Goal: Complete application form: Complete application form

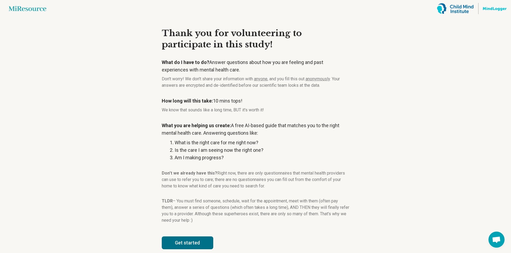
click at [198, 245] on button "Get started" at bounding box center [187, 243] width 51 height 13
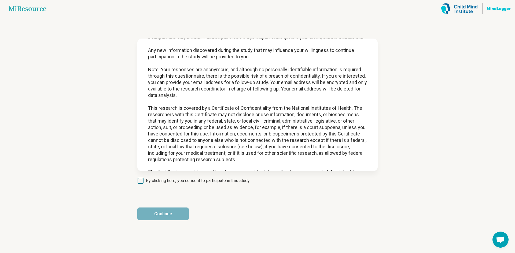
scroll to position [693, 0]
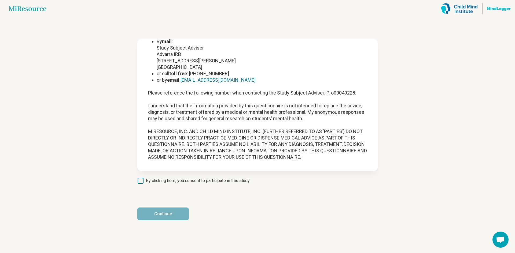
click at [162, 179] on span "By clicking here, you consent to participate in this study." at bounding box center [198, 181] width 104 height 6
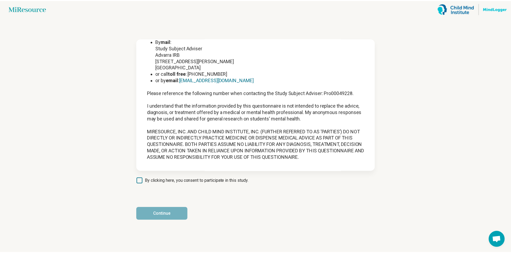
scroll to position [3, 0]
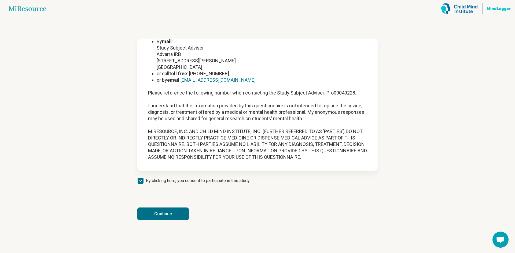
click at [168, 212] on button "Continue" at bounding box center [162, 214] width 51 height 13
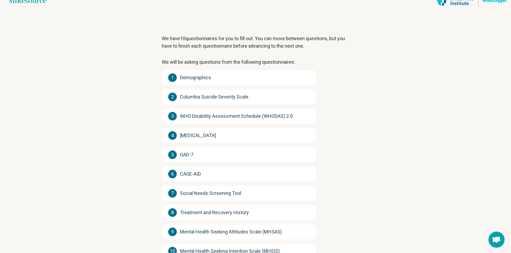
scroll to position [50, 0]
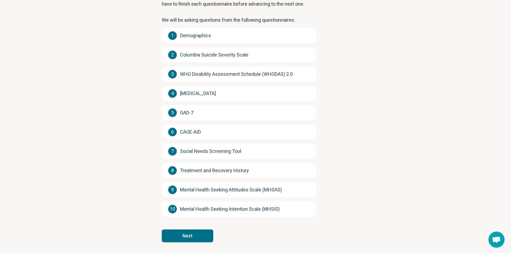
click at [192, 236] on button "Next" at bounding box center [187, 236] width 51 height 13
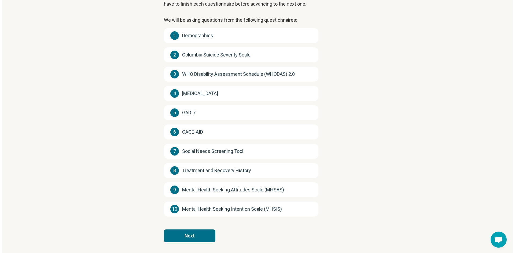
scroll to position [0, 0]
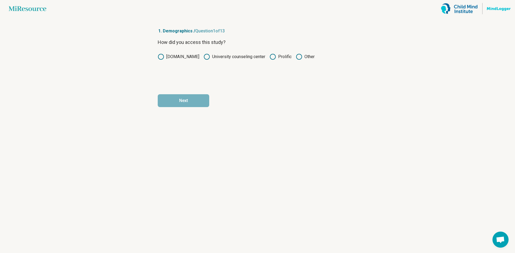
click at [269, 57] on icon at bounding box center [272, 57] width 6 height 6
click at [203, 102] on button "Next" at bounding box center [183, 100] width 51 height 13
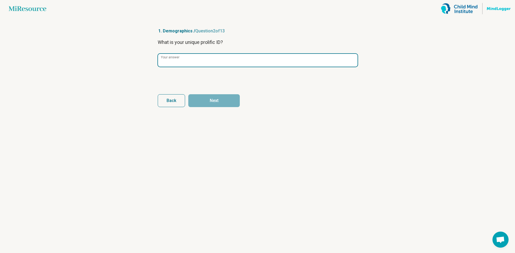
click at [191, 62] on input "Your answer" at bounding box center [257, 60] width 199 height 13
paste input "**********"
type input "**********"
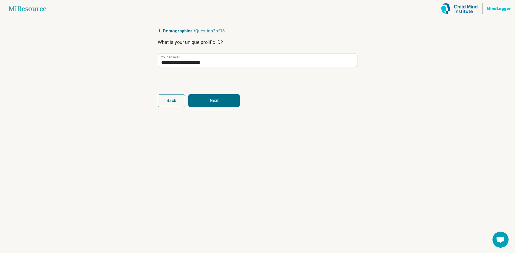
click at [202, 100] on button "Next" at bounding box center [213, 100] width 51 height 13
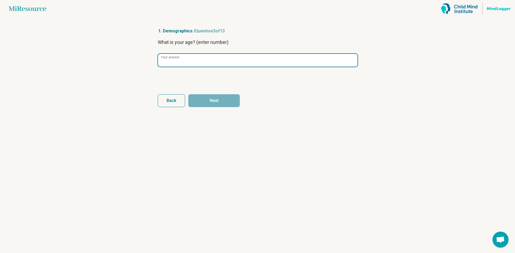
click at [196, 54] on input "Your answer" at bounding box center [257, 60] width 199 height 13
type input "**"
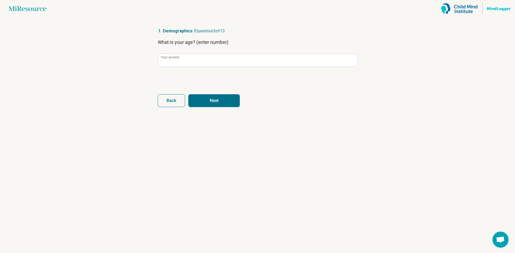
click at [202, 98] on button "Next" at bounding box center [213, 100] width 51 height 13
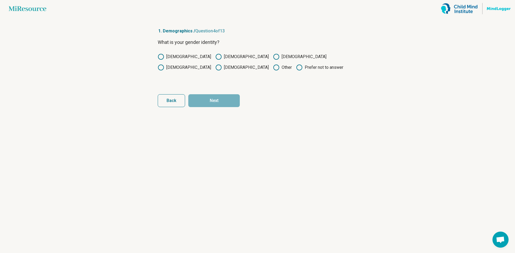
click at [195, 51] on div "What is your gender identity? [DEMOGRAPHIC_DATA] [DEMOGRAPHIC_DATA] [DEMOGRAPHI…" at bounding box center [257, 61] width 199 height 45
click at [215, 57] on label "[DEMOGRAPHIC_DATA]" at bounding box center [241, 57] width 53 height 6
click at [228, 109] on article "1. Demographics / Question 4 of 13 What is your gender identity? [DEMOGRAPHIC_D…" at bounding box center [257, 135] width 217 height 236
click at [228, 101] on button "Next" at bounding box center [213, 100] width 51 height 13
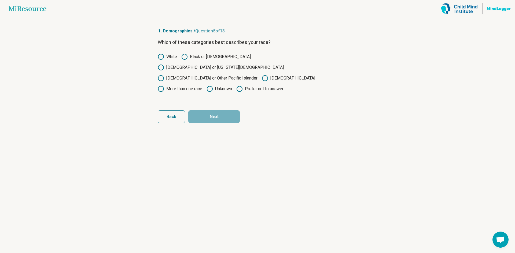
click at [262, 75] on icon at bounding box center [265, 78] width 6 height 6
click at [230, 110] on button "Next" at bounding box center [213, 116] width 51 height 13
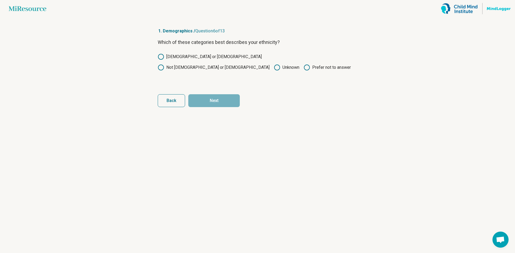
click at [245, 64] on label "Not [DEMOGRAPHIC_DATA] or [DEMOGRAPHIC_DATA]" at bounding box center [214, 67] width 112 height 6
click at [218, 105] on button "Next" at bounding box center [213, 100] width 51 height 13
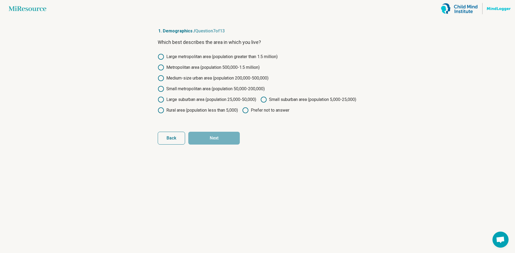
click at [260, 103] on label "Small suburban area (population 5,000-25,000)" at bounding box center [308, 100] width 96 height 6
click at [218, 145] on button "Next" at bounding box center [213, 138] width 51 height 13
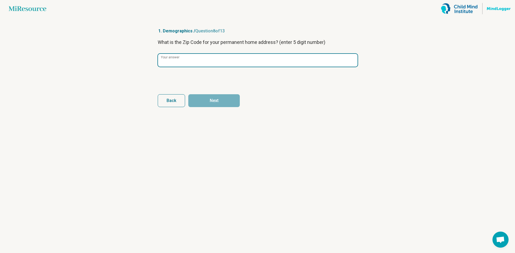
click at [218, 65] on input "Your answer" at bounding box center [257, 60] width 199 height 13
type input "*****"
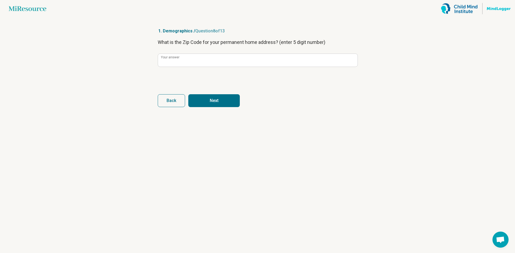
click at [221, 97] on button "Next" at bounding box center [213, 100] width 51 height 13
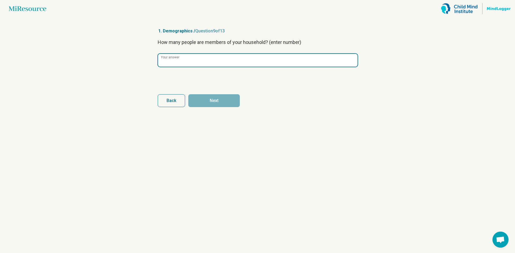
click at [235, 57] on input "Your answer" at bounding box center [257, 60] width 199 height 13
type input "*"
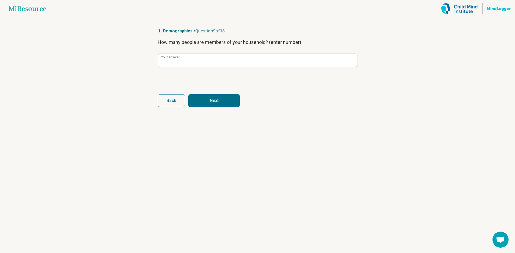
click at [233, 97] on button "Next" at bounding box center [213, 100] width 51 height 13
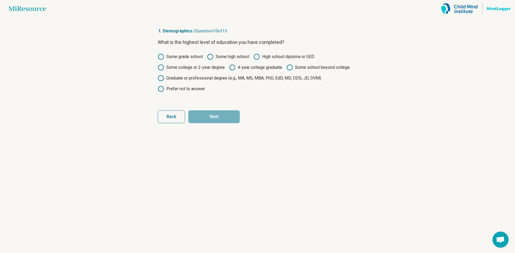
click at [242, 67] on label "4-year college graduate" at bounding box center [255, 67] width 53 height 6
click at [226, 122] on button "Next" at bounding box center [213, 116] width 51 height 13
click at [240, 72] on div "Some grade school Some high school High school diploma or GED Some college or 2…" at bounding box center [257, 73] width 199 height 39
click at [246, 69] on label "4-year college graduate" at bounding box center [255, 67] width 53 height 6
click at [228, 118] on button "Next" at bounding box center [213, 116] width 51 height 13
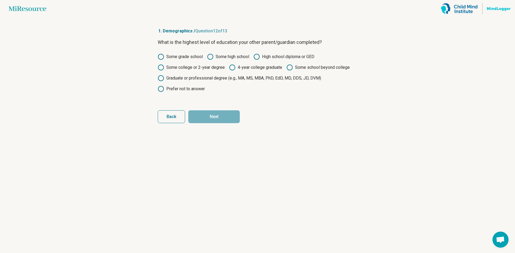
click at [248, 68] on label "4-year college graduate" at bounding box center [255, 67] width 53 height 6
click at [218, 118] on button "Next" at bounding box center [213, 116] width 51 height 13
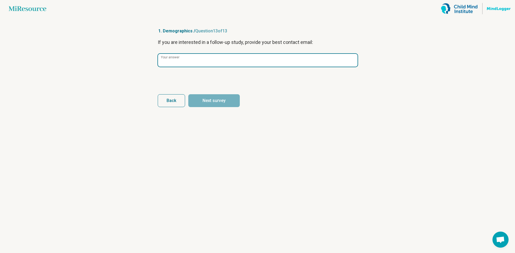
click at [220, 57] on input "Your answer" at bounding box center [257, 60] width 199 height 13
type input "*"
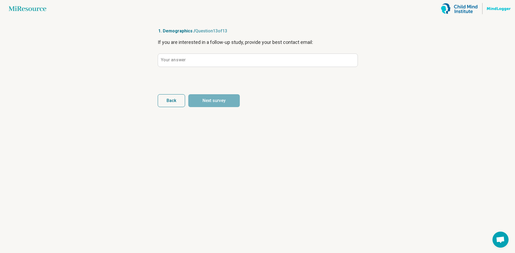
click at [386, 46] on main "Miresource logo 1. Demographics / Question 13 of 13 If you are interested in a …" at bounding box center [257, 126] width 515 height 253
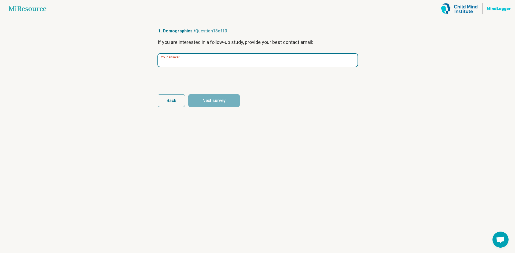
click at [184, 66] on input "Your answer" at bounding box center [257, 60] width 199 height 13
paste input "**********"
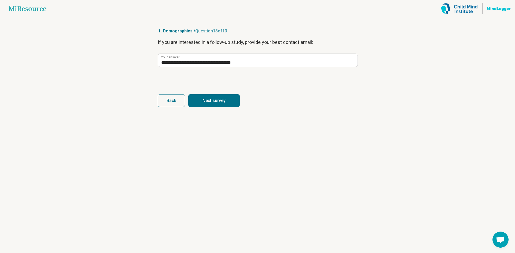
click at [212, 102] on button "Next survey" at bounding box center [213, 100] width 51 height 13
type input "**********"
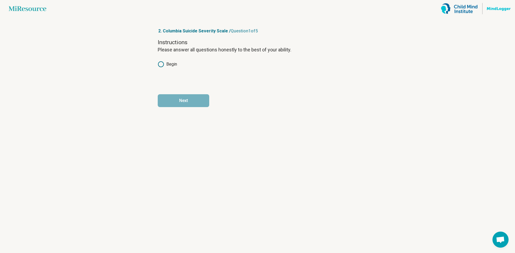
click at [173, 63] on label "Begin" at bounding box center [167, 64] width 19 height 6
click at [203, 106] on button "Next" at bounding box center [183, 100] width 51 height 13
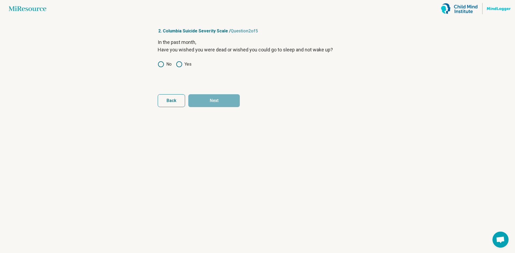
click at [163, 65] on icon at bounding box center [161, 64] width 6 height 6
click at [214, 97] on button "Next" at bounding box center [213, 100] width 51 height 13
click at [168, 66] on label "No" at bounding box center [165, 64] width 14 height 6
click at [220, 98] on button "Next" at bounding box center [213, 100] width 51 height 13
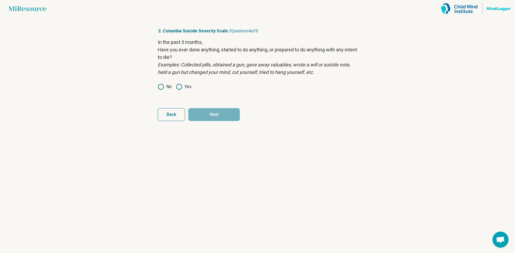
click at [167, 85] on label "No" at bounding box center [165, 87] width 14 height 6
click at [231, 110] on button "Next" at bounding box center [213, 114] width 51 height 13
click at [180, 87] on icon at bounding box center [179, 87] width 6 height 6
click at [206, 118] on button "Next survey" at bounding box center [213, 114] width 51 height 13
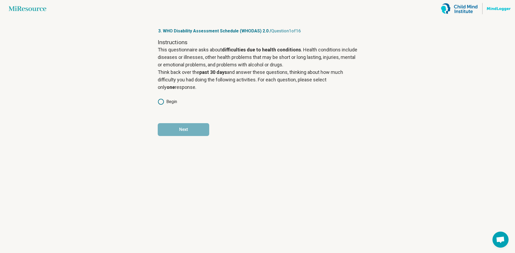
click at [174, 104] on label "Begin" at bounding box center [167, 102] width 19 height 6
click at [186, 134] on button "Next" at bounding box center [183, 129] width 51 height 13
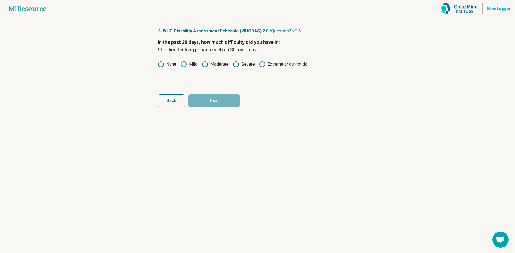
click at [174, 65] on label "None" at bounding box center [167, 64] width 18 height 6
click at [209, 99] on button "Next" at bounding box center [213, 100] width 51 height 13
click at [189, 68] on div "In the past 30 days, how much difficulty did you have in: Taking care of your h…" at bounding box center [257, 61] width 199 height 45
click at [189, 65] on label "Mild" at bounding box center [188, 64] width 17 height 6
click at [208, 99] on button "Next" at bounding box center [213, 100] width 51 height 13
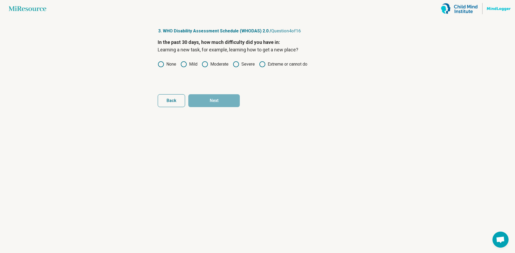
click at [210, 66] on label "Moderate" at bounding box center [215, 64] width 27 height 6
click at [209, 99] on button "Next" at bounding box center [213, 100] width 51 height 13
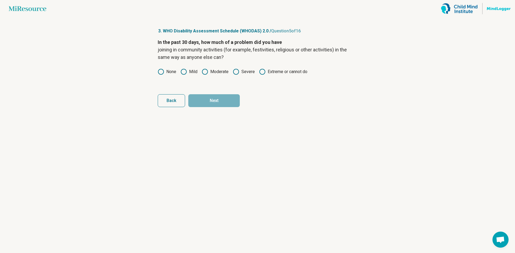
click at [187, 71] on label "Mild" at bounding box center [188, 72] width 17 height 6
click at [211, 96] on button "Next" at bounding box center [213, 100] width 51 height 13
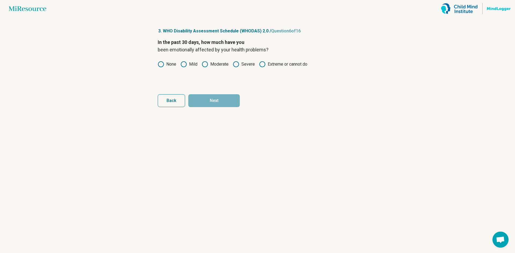
click at [182, 66] on circle at bounding box center [183, 64] width 5 height 5
click at [205, 99] on button "Next" at bounding box center [213, 100] width 51 height 13
click at [217, 64] on label "Moderate" at bounding box center [215, 64] width 27 height 6
click at [228, 99] on button "Next" at bounding box center [213, 100] width 51 height 13
click at [172, 62] on label "None" at bounding box center [167, 64] width 18 height 6
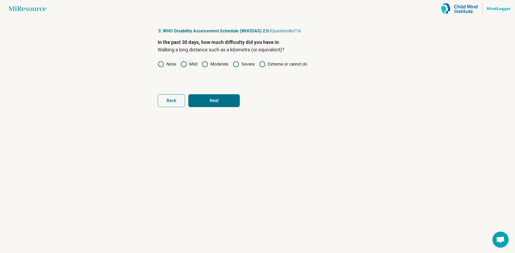
click at [216, 102] on button "Next" at bounding box center [213, 100] width 51 height 13
click at [170, 67] on label "None" at bounding box center [167, 64] width 18 height 6
click at [208, 92] on form "In the past 30 days, how much difficulty did you have in: Washing your whole bo…" at bounding box center [257, 73] width 199 height 69
click at [212, 104] on button "Next" at bounding box center [213, 100] width 51 height 13
click at [171, 64] on label "None" at bounding box center [167, 64] width 18 height 6
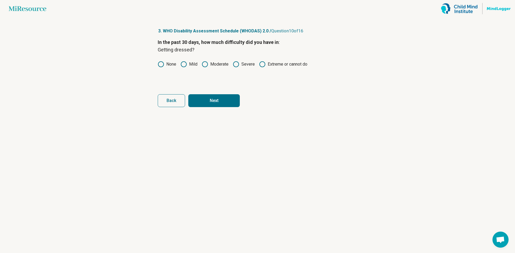
click at [204, 94] on form "In the past 30 days, how much difficulty did you have in : Getting dressed? Non…" at bounding box center [257, 73] width 199 height 69
click at [205, 99] on button "Next" at bounding box center [213, 100] width 51 height 13
click at [168, 61] on label "None" at bounding box center [167, 64] width 18 height 6
click at [213, 102] on button "Next" at bounding box center [213, 100] width 51 height 13
click at [194, 69] on div "In the past 30 days, how much difficulty did you have in : Maintaining a friend…" at bounding box center [257, 61] width 199 height 45
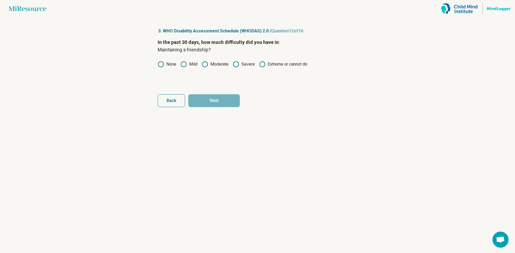
click at [194, 66] on label "Mild" at bounding box center [188, 64] width 17 height 6
click at [216, 104] on button "Next" at bounding box center [213, 100] width 51 height 13
click at [190, 63] on label "Mild" at bounding box center [188, 64] width 17 height 6
click at [218, 108] on article "3. WHO Disability Assessment Schedule (WHODAS) 2.0 / Question 13 of 16 In the p…" at bounding box center [257, 135] width 217 height 236
click at [221, 93] on form "In the past 30 days, how much difficulty did you have in : Your day-to-day work…" at bounding box center [257, 73] width 199 height 69
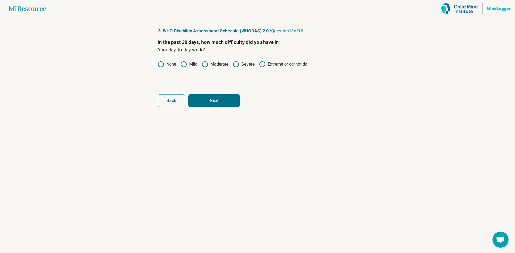
click at [227, 96] on button "Next" at bounding box center [213, 100] width 51 height 13
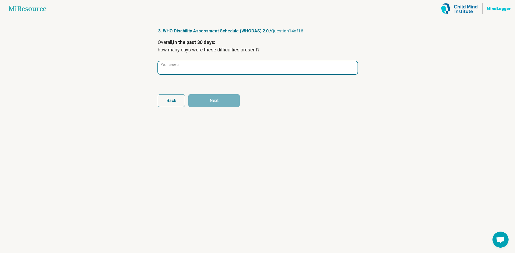
click at [228, 72] on input "Your answer" at bounding box center [257, 67] width 199 height 13
type input "**"
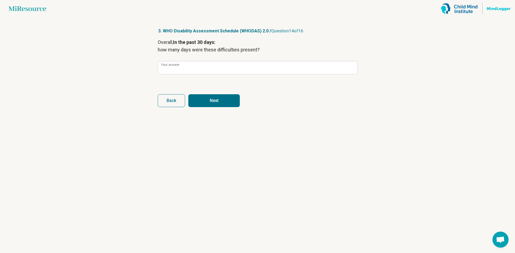
click at [226, 104] on button "Next" at bounding box center [213, 100] width 51 height 13
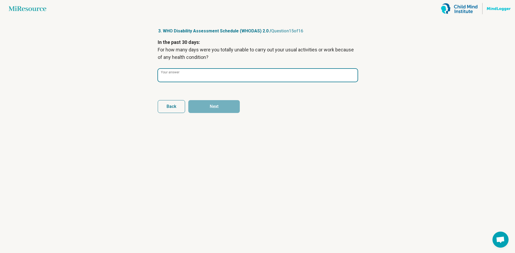
drag, startPoint x: 275, startPoint y: 72, endPoint x: 277, endPoint y: 66, distance: 5.7
click at [276, 71] on input "Your answer" at bounding box center [257, 75] width 199 height 13
type input "*"
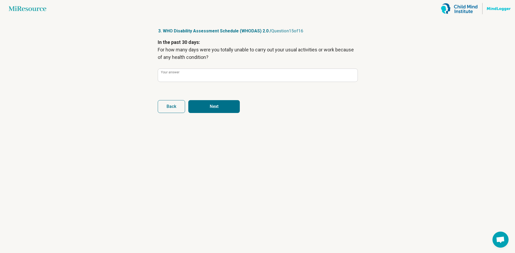
click at [229, 107] on button "Next" at bounding box center [213, 106] width 51 height 13
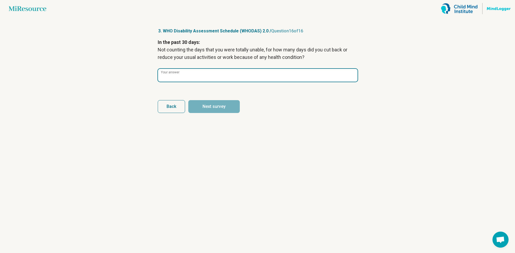
click at [274, 73] on input "Your answer" at bounding box center [257, 75] width 199 height 13
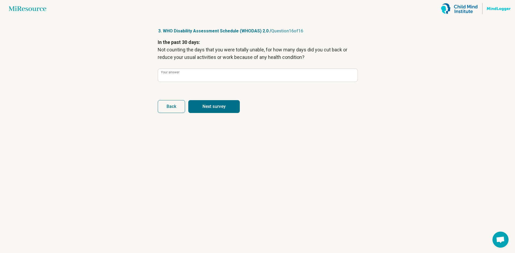
click at [234, 112] on button "Next survey" at bounding box center [213, 106] width 51 height 13
type input "*"
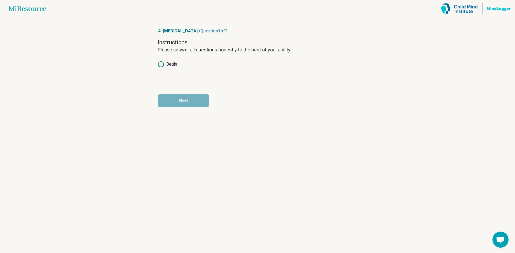
click at [170, 63] on label "Begin" at bounding box center [167, 64] width 19 height 6
click at [196, 101] on button "Next" at bounding box center [183, 100] width 51 height 13
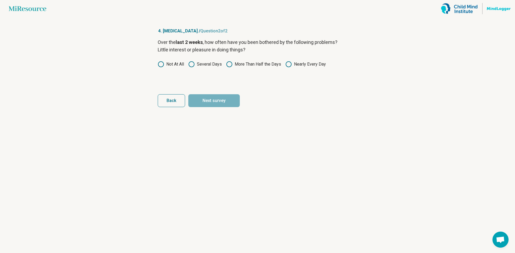
click at [197, 62] on label "Several Days" at bounding box center [205, 64] width 34 height 6
click at [228, 102] on button "Next survey" at bounding box center [213, 100] width 51 height 13
click at [206, 66] on label "Several Days" at bounding box center [205, 64] width 34 height 6
click at [218, 99] on button "Next survey" at bounding box center [213, 100] width 51 height 13
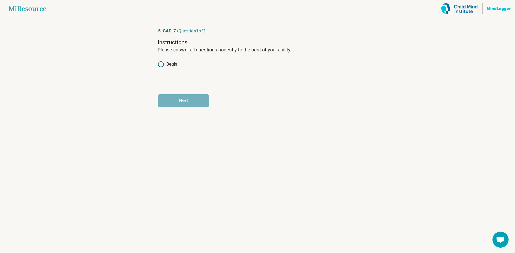
click at [175, 67] on label "Begin" at bounding box center [167, 64] width 19 height 6
click at [186, 107] on button "Next" at bounding box center [183, 100] width 51 height 13
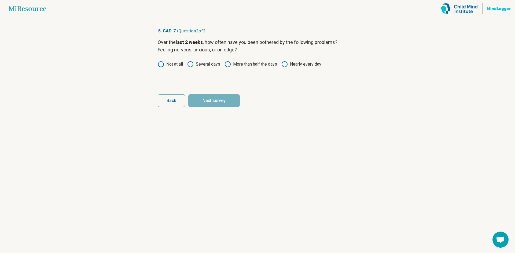
click at [193, 66] on icon at bounding box center [190, 64] width 6 height 6
click at [217, 102] on button "Next survey" at bounding box center [213, 100] width 51 height 13
click at [201, 68] on div "Over the last 2 weeks , how often have you been bothered by the following probl…" at bounding box center [257, 61] width 199 height 45
click at [203, 65] on label "Several days" at bounding box center [203, 64] width 33 height 6
click at [210, 98] on button "Next survey" at bounding box center [213, 100] width 51 height 13
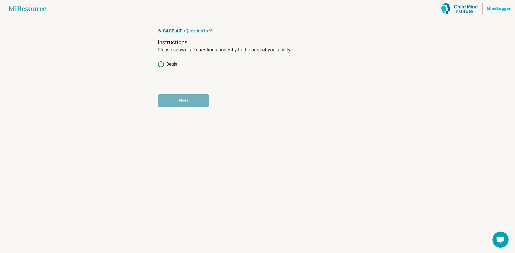
click at [172, 64] on label "Begin" at bounding box center [167, 64] width 19 height 6
click at [195, 97] on button "Next" at bounding box center [183, 100] width 51 height 13
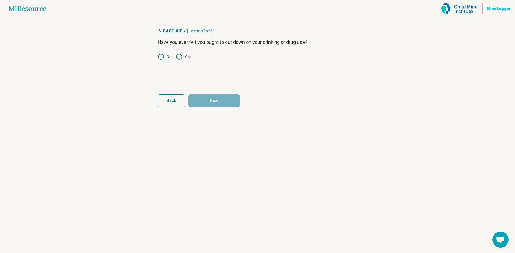
click at [187, 57] on label "Yes" at bounding box center [184, 57] width 16 height 6
click at [224, 101] on button "Next" at bounding box center [213, 100] width 51 height 13
click at [166, 58] on label "No" at bounding box center [165, 57] width 14 height 6
click at [221, 99] on button "Next" at bounding box center [213, 100] width 51 height 13
click at [181, 57] on icon at bounding box center [179, 57] width 6 height 6
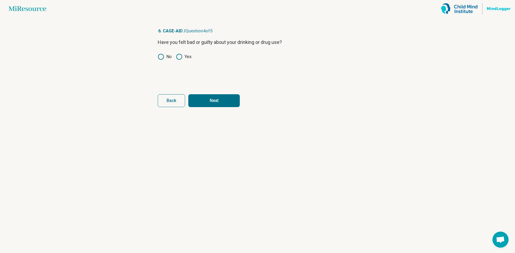
click at [215, 104] on button "Next" at bounding box center [213, 100] width 51 height 13
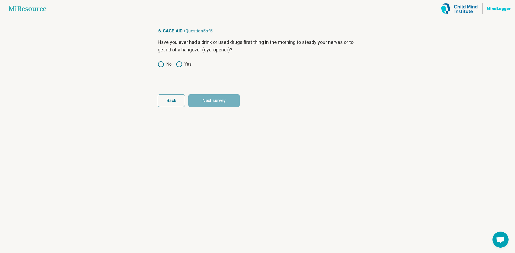
click at [165, 66] on label "No" at bounding box center [165, 64] width 14 height 6
click at [225, 106] on button "Next survey" at bounding box center [213, 100] width 51 height 13
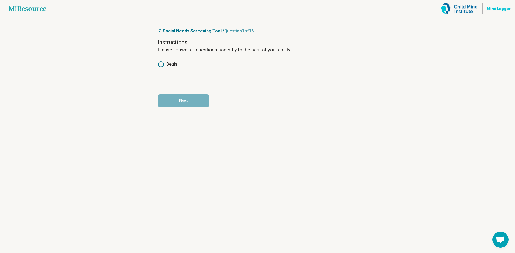
click at [169, 66] on label "Begin" at bounding box center [167, 64] width 19 height 6
click at [184, 100] on button "Next" at bounding box center [183, 100] width 51 height 13
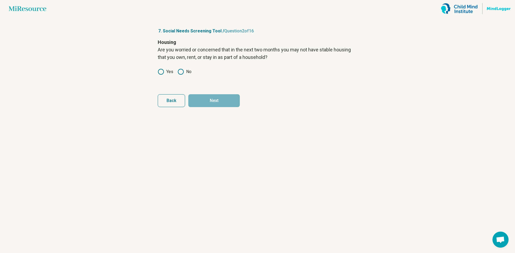
click at [188, 73] on label "No" at bounding box center [184, 72] width 14 height 6
click at [211, 100] on button "Next" at bounding box center [213, 100] width 51 height 13
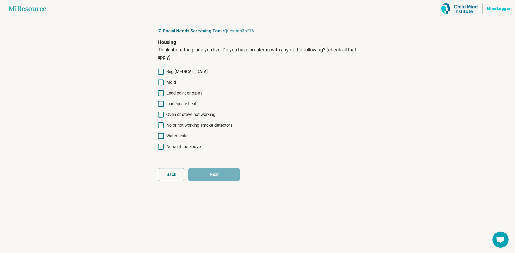
click at [183, 145] on span "None of the above" at bounding box center [183, 147] width 35 height 6
click at [206, 173] on button "Next" at bounding box center [213, 174] width 51 height 13
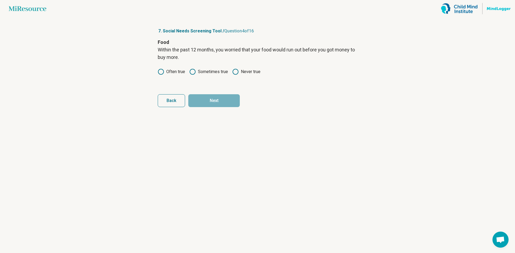
click at [256, 69] on label "Never true" at bounding box center [246, 72] width 28 height 6
click at [230, 104] on button "Next" at bounding box center [213, 100] width 51 height 13
click at [249, 70] on label "Never true" at bounding box center [246, 72] width 28 height 6
click at [233, 101] on button "Next" at bounding box center [213, 100] width 51 height 13
click at [164, 64] on icon at bounding box center [161, 64] width 6 height 6
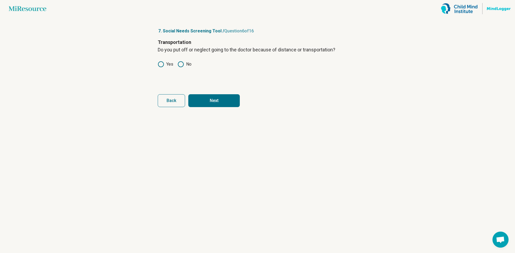
click at [183, 61] on icon at bounding box center [180, 64] width 6 height 6
click at [205, 105] on button "Next" at bounding box center [213, 100] width 51 height 13
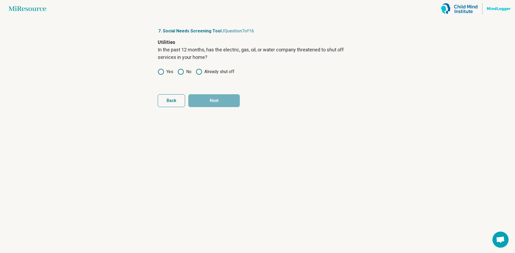
click at [181, 73] on icon at bounding box center [180, 72] width 6 height 6
click at [210, 98] on button "Next" at bounding box center [213, 100] width 51 height 13
click at [184, 63] on label "No" at bounding box center [184, 64] width 14 height 6
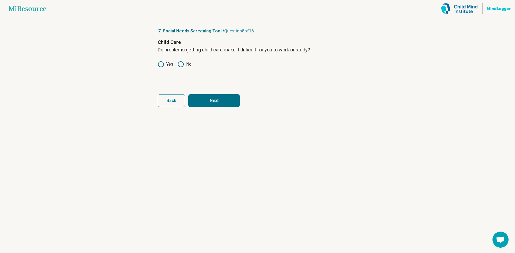
click at [205, 94] on form "Child Care Do problems getting child care make it difficult for you to work or …" at bounding box center [257, 73] width 199 height 69
click at [208, 98] on button "Next" at bounding box center [213, 100] width 51 height 13
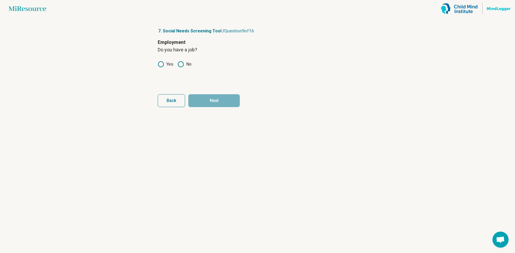
click at [166, 70] on div "Employment Do you have a job? Yes No" at bounding box center [257, 61] width 199 height 45
click at [169, 69] on div "Employment Do you have a job? Yes No" at bounding box center [257, 61] width 199 height 45
click at [162, 65] on icon at bounding box center [161, 64] width 6 height 6
click at [207, 100] on button "Next" at bounding box center [213, 100] width 51 height 13
click at [164, 65] on label "Yes" at bounding box center [166, 64] width 16 height 6
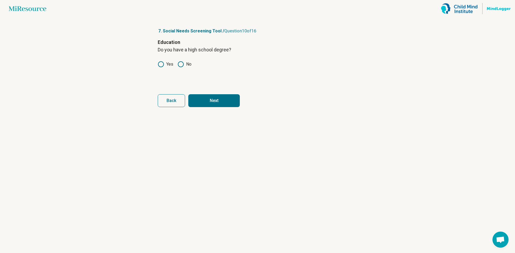
click at [231, 103] on button "Next" at bounding box center [213, 100] width 51 height 13
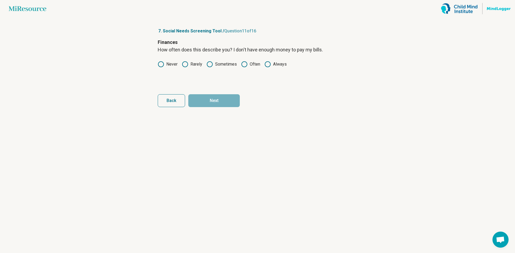
click at [214, 64] on label "Sometimes" at bounding box center [221, 64] width 30 height 6
click at [225, 104] on button "Next" at bounding box center [213, 100] width 51 height 13
click at [166, 65] on label "Never" at bounding box center [168, 64] width 20 height 6
click at [216, 99] on button "Next" at bounding box center [213, 100] width 51 height 13
click at [218, 63] on label "Sometimes" at bounding box center [221, 64] width 30 height 6
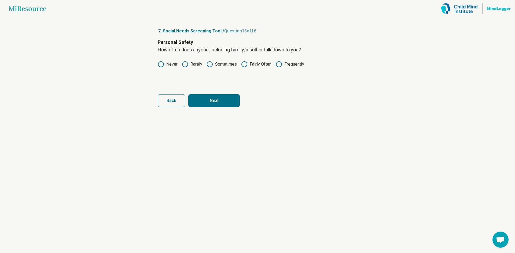
click at [225, 100] on button "Next" at bounding box center [213, 100] width 51 height 13
click at [176, 67] on label "Never" at bounding box center [168, 64] width 20 height 6
click at [213, 94] on form "Personal Safety How often does anyone, including family, threaten you with harm…" at bounding box center [257, 73] width 199 height 69
click at [218, 96] on button "Next" at bounding box center [213, 100] width 51 height 13
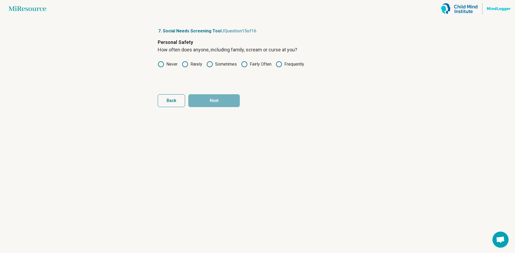
click at [183, 64] on icon at bounding box center [185, 64] width 6 height 6
click at [218, 100] on button "Next" at bounding box center [213, 100] width 51 height 13
click at [183, 66] on circle at bounding box center [180, 64] width 5 height 5
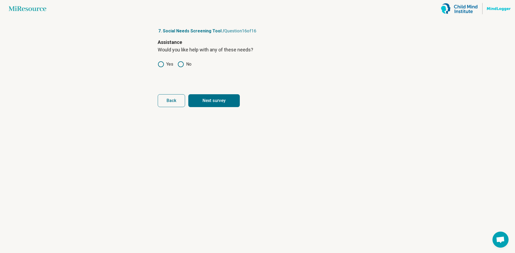
click at [220, 103] on button "Next survey" at bounding box center [213, 100] width 51 height 13
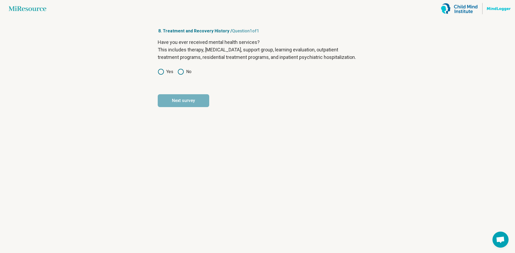
click at [166, 75] on label "Yes" at bounding box center [166, 72] width 16 height 6
click at [191, 107] on button "Next survey" at bounding box center [183, 100] width 51 height 13
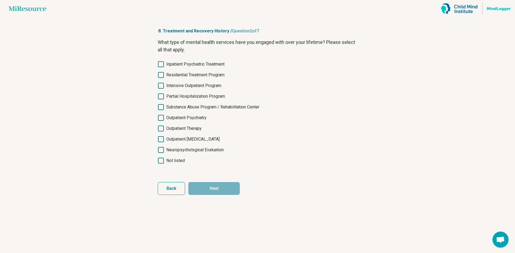
click at [205, 65] on span "Inpatient Psychiatric Treatment" at bounding box center [195, 64] width 58 height 6
drag, startPoint x: 194, startPoint y: 127, endPoint x: 194, endPoint y: 130, distance: 3.8
click at [194, 130] on span "Outpatient Therapy" at bounding box center [183, 128] width 35 height 6
click at [195, 116] on span "Outpatient Psychiatry" at bounding box center [186, 118] width 40 height 6
click at [218, 186] on button "Next" at bounding box center [213, 188] width 51 height 13
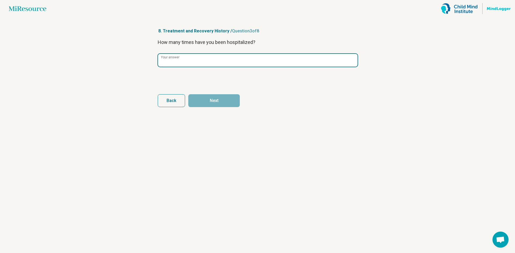
click at [204, 65] on input "Your answer" at bounding box center [257, 60] width 199 height 13
type input "*"
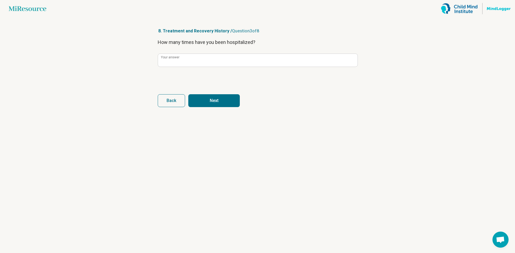
click at [214, 96] on button "Next" at bounding box center [213, 100] width 51 height 13
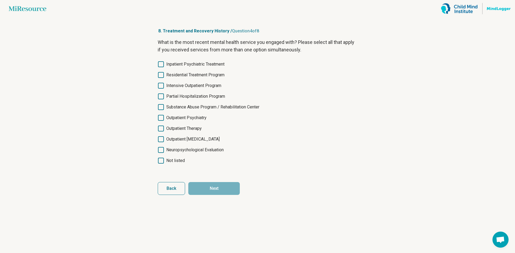
click at [197, 134] on div "Inpatient Psychiatric Treatment Residential Treatment Program Intensive Outpati…" at bounding box center [257, 112] width 199 height 103
click at [197, 127] on span "Outpatient Therapy" at bounding box center [183, 128] width 35 height 6
click at [224, 187] on button "Next" at bounding box center [213, 188] width 51 height 13
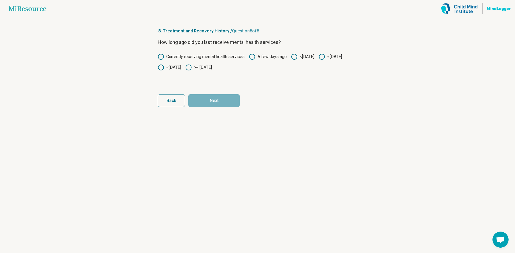
click at [192, 66] on icon at bounding box center [188, 67] width 6 height 6
click at [229, 103] on button "Next" at bounding box center [213, 100] width 51 height 13
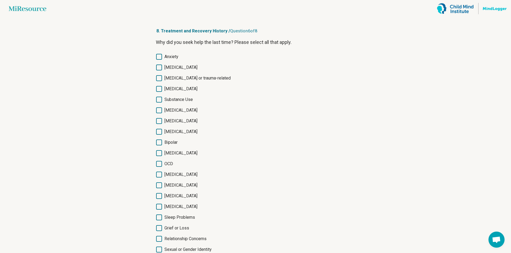
click at [175, 58] on span "Anxiety" at bounding box center [171, 57] width 14 height 6
click at [180, 70] on span "[MEDICAL_DATA]" at bounding box center [180, 67] width 33 height 6
click at [183, 129] on span "[MEDICAL_DATA]" at bounding box center [180, 132] width 33 height 6
click at [182, 120] on span "[MEDICAL_DATA]" at bounding box center [180, 121] width 33 height 6
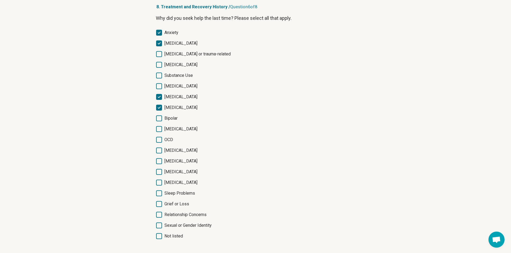
scroll to position [52, 0]
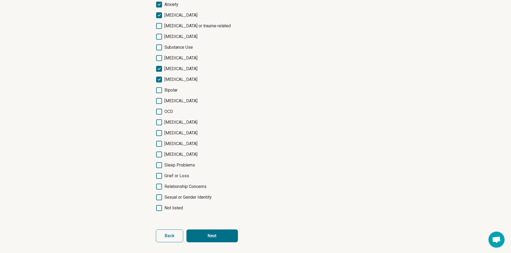
click at [179, 176] on span "Grief or Loss" at bounding box center [176, 176] width 25 height 6
click at [215, 230] on button "Next" at bounding box center [211, 236] width 51 height 13
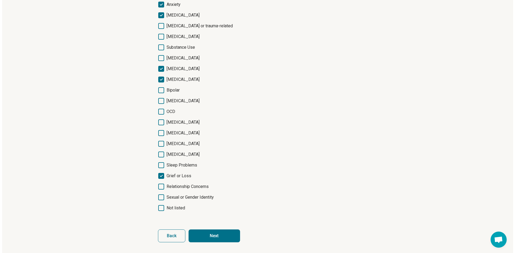
scroll to position [0, 0]
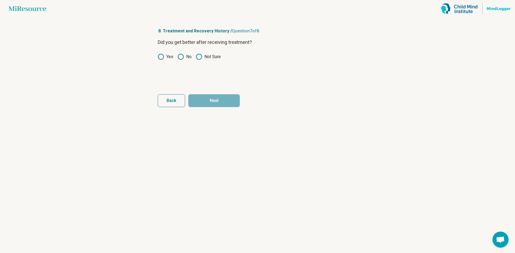
click at [168, 55] on label "Yes" at bounding box center [166, 57] width 16 height 6
click at [219, 101] on button "Next" at bounding box center [213, 100] width 51 height 13
click at [164, 55] on icon at bounding box center [161, 57] width 6 height 6
click at [204, 95] on button "Next survey" at bounding box center [213, 100] width 51 height 13
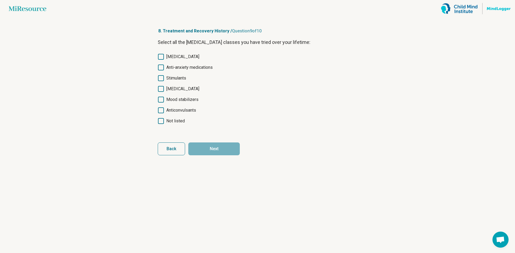
click at [193, 58] on span "[MEDICAL_DATA]" at bounding box center [182, 57] width 33 height 6
click at [196, 62] on div "[MEDICAL_DATA] Anti-anxiety medications Stimulants [MEDICAL_DATA] Mood stabiliz…" at bounding box center [257, 89] width 199 height 71
click at [193, 100] on span "Mood stabilizers" at bounding box center [182, 100] width 32 height 6
click at [216, 146] on button "Next" at bounding box center [213, 149] width 51 height 13
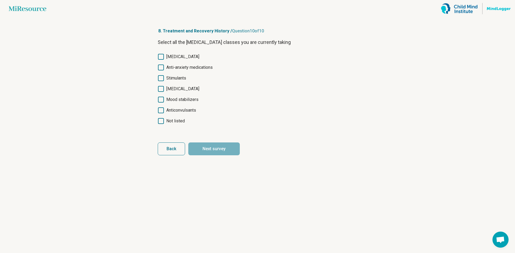
click at [177, 149] on button "Back" at bounding box center [171, 149] width 27 height 13
click at [190, 145] on button "Next" at bounding box center [213, 149] width 51 height 13
click at [168, 122] on span "Not listed" at bounding box center [175, 121] width 18 height 6
click at [206, 154] on button "Next survey" at bounding box center [213, 149] width 51 height 13
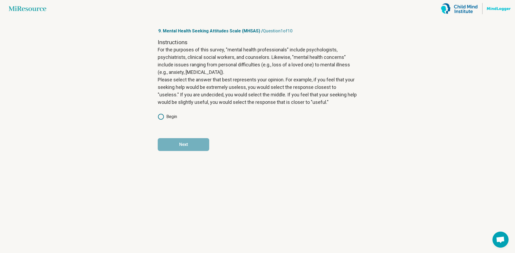
click at [171, 117] on label "Begin" at bounding box center [167, 117] width 19 height 6
click at [182, 143] on button "Next" at bounding box center [183, 144] width 51 height 13
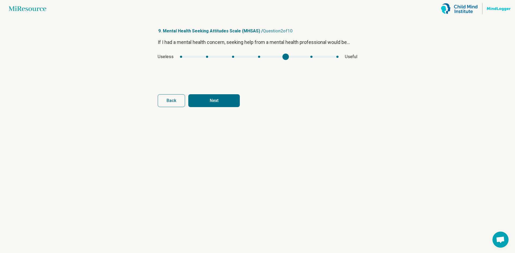
type input "*"
click at [338, 52] on div "If I had a mental health concern, seeking help from a mental health professiona…" at bounding box center [257, 61] width 199 height 45
click at [235, 98] on button "Next" at bounding box center [213, 100] width 51 height 13
drag, startPoint x: 186, startPoint y: 55, endPoint x: 177, endPoint y: 55, distance: 8.6
click at [194, 56] on div "Important Unimportant" at bounding box center [257, 57] width 199 height 6
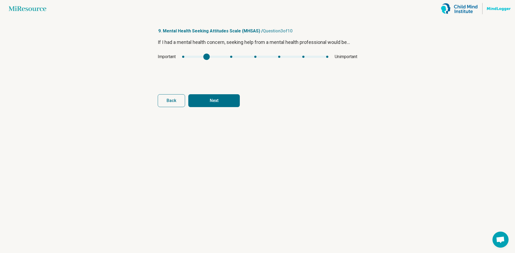
click at [199, 55] on div "Important Unimportant" at bounding box center [257, 57] width 199 height 6
click at [197, 56] on div "mhsas2" at bounding box center [255, 57] width 146 height 2
type input "*"
click at [190, 60] on div "Important Unimportant" at bounding box center [257, 57] width 199 height 6
click at [221, 98] on button "Next" at bounding box center [213, 100] width 51 height 13
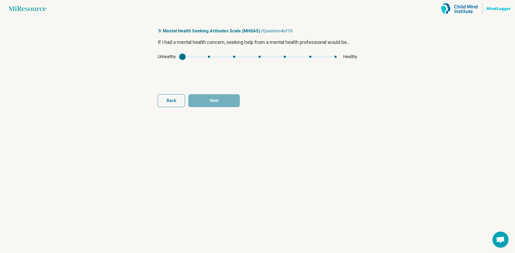
drag, startPoint x: 184, startPoint y: 53, endPoint x: 305, endPoint y: 60, distance: 120.8
click at [305, 60] on div "If I had a mental health concern, seeking help from a mental health professiona…" at bounding box center [257, 61] width 199 height 45
type input "*"
click at [335, 57] on div "mhsas3" at bounding box center [259, 57] width 154 height 2
click at [223, 96] on button "Next" at bounding box center [213, 100] width 51 height 13
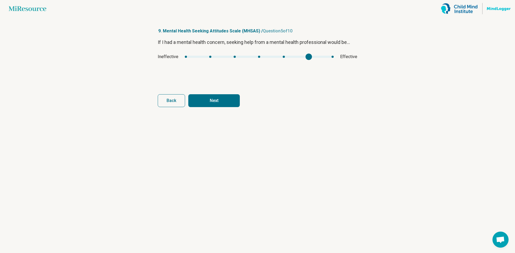
type input "*"
click at [323, 51] on div "If I had a mental health concern, seeking help from a mental health professiona…" at bounding box center [257, 61] width 199 height 45
click at [226, 98] on button "Next" at bounding box center [213, 100] width 51 height 13
type input "*"
click at [171, 64] on div "If I had a mental health concern, seeking help from a mental health professiona…" at bounding box center [257, 61] width 199 height 45
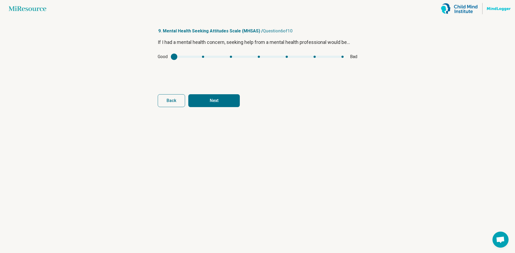
click at [212, 98] on button "Next" at bounding box center [213, 100] width 51 height 13
drag, startPoint x: 178, startPoint y: 53, endPoint x: 192, endPoint y: 61, distance: 16.7
click at [196, 57] on div "If I had a mental health concern, seeking help from a mental health professiona…" at bounding box center [257, 61] width 199 height 45
click at [186, 58] on div "Healing Hurting" at bounding box center [257, 57] width 199 height 6
click at [230, 55] on div "Healing Hurting" at bounding box center [257, 57] width 199 height 6
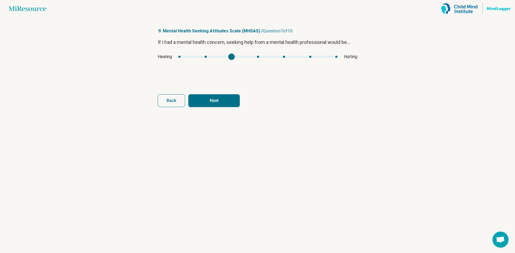
click at [231, 56] on div "mhsas6" at bounding box center [257, 57] width 159 height 2
type input "*"
click at [261, 57] on div "mhsas6" at bounding box center [257, 57] width 159 height 2
click at [233, 102] on button "Next" at bounding box center [213, 100] width 51 height 13
type input "*"
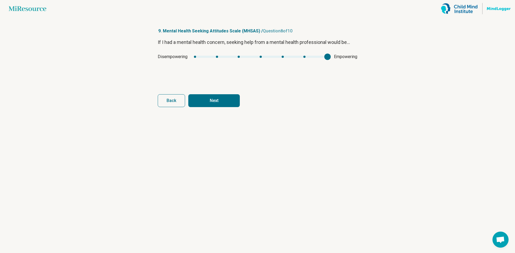
click at [321, 54] on div "Disempowering Empowering" at bounding box center [257, 57] width 199 height 6
click at [227, 98] on button "Next" at bounding box center [213, 100] width 51 height 13
drag, startPoint x: 181, startPoint y: 54, endPoint x: 212, endPoint y: 54, distance: 31.4
click at [212, 54] on div "Satisfying Unsatisfying" at bounding box center [257, 57] width 199 height 6
click at [253, 55] on div "Satisfying Unsatisfying" at bounding box center [257, 57] width 199 height 6
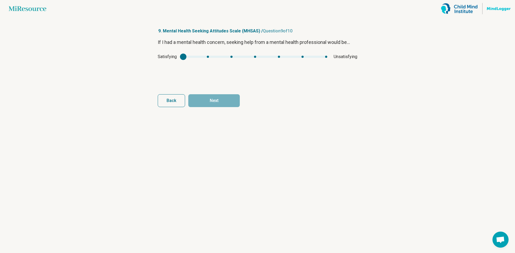
click at [257, 55] on div "Satisfying Unsatisfying" at bounding box center [257, 57] width 199 height 6
type input "*"
click at [255, 58] on div "mhsas8" at bounding box center [255, 57] width 144 height 2
click at [232, 102] on button "Next" at bounding box center [213, 100] width 51 height 13
click at [240, 58] on div "mhsas9" at bounding box center [255, 57] width 146 height 2
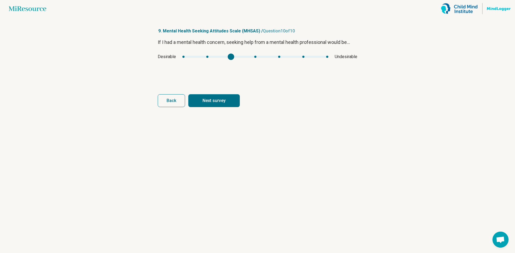
click at [226, 110] on article "9. Mental Health Seeking Attitudes Scale (MHSAS) / Question 10 of 10 If I had a…" at bounding box center [257, 135] width 217 height 236
click at [227, 101] on button "Next survey" at bounding box center [213, 100] width 51 height 13
type input "*"
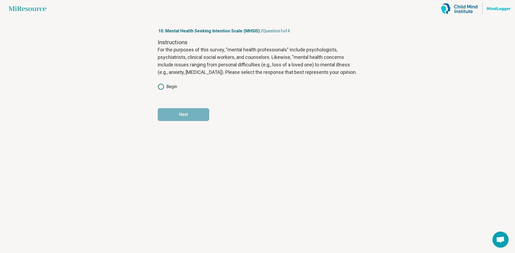
click at [174, 84] on label "Begin" at bounding box center [167, 87] width 19 height 6
click at [188, 112] on button "Next" at bounding box center [183, 114] width 51 height 13
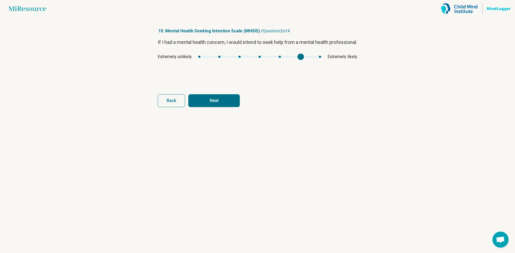
click at [307, 60] on div "Extremely unlikely Extremely likely" at bounding box center [257, 57] width 199 height 6
type input "*"
click at [239, 58] on div "mhsis1" at bounding box center [259, 57] width 123 height 2
click at [228, 102] on button "Next" at bounding box center [213, 100] width 51 height 13
drag, startPoint x: 190, startPoint y: 61, endPoint x: 246, endPoint y: 55, distance: 56.1
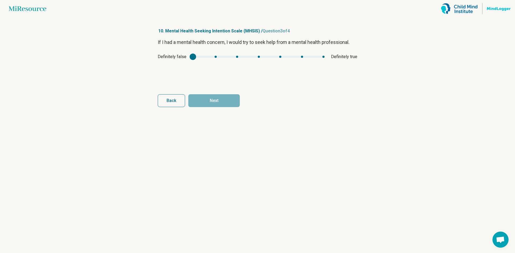
click at [232, 62] on div "If I had a mental health concern, I would try to seek help from a mental health…" at bounding box center [257, 61] width 199 height 45
click at [261, 58] on div "Definitely false Definitely true" at bounding box center [257, 57] width 199 height 6
click at [235, 58] on div "Definitely false Definitely true" at bounding box center [257, 57] width 199 height 6
click at [236, 58] on div "Definitely false Definitely true" at bounding box center [257, 57] width 199 height 6
type input "*"
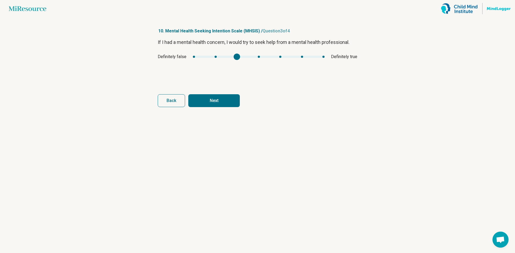
click at [236, 58] on div "mhsis2" at bounding box center [259, 57] width 132 height 2
click at [233, 97] on button "Next" at bounding box center [213, 100] width 51 height 13
drag, startPoint x: 196, startPoint y: 49, endPoint x: 255, endPoint y: 54, distance: 58.6
click at [255, 54] on div "If I had a mental health concern, I would plan to seek help from a mental healt…" at bounding box center [257, 61] width 199 height 45
click at [257, 55] on div "Strongly disagree Strongly agree" at bounding box center [257, 57] width 199 height 6
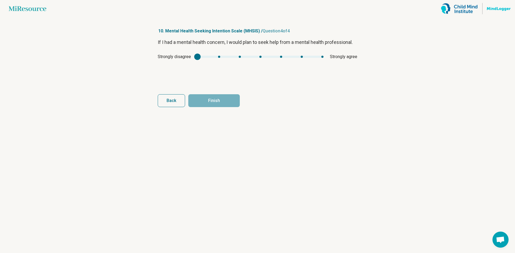
click at [259, 55] on div "Strongly disagree Strongly agree" at bounding box center [257, 57] width 199 height 6
click at [260, 58] on div "Strongly disagree Strongly agree" at bounding box center [257, 57] width 199 height 6
click at [260, 57] on div "mhsis3" at bounding box center [260, 57] width 126 height 2
click at [224, 95] on button "Finish" at bounding box center [213, 100] width 51 height 13
type input "*"
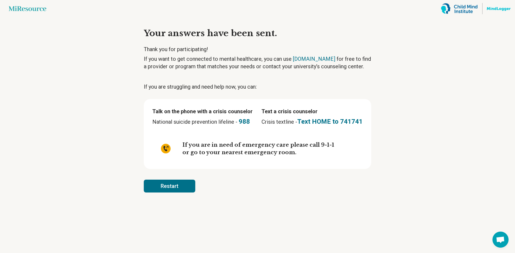
click at [499, 239] on span "Open chat" at bounding box center [500, 241] width 9 height 8
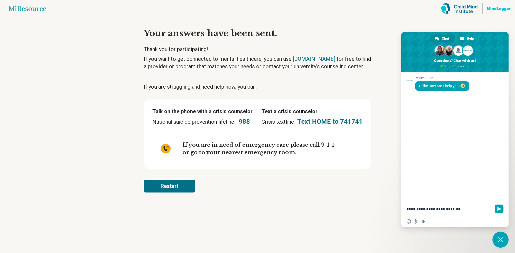
type textarea "**********"
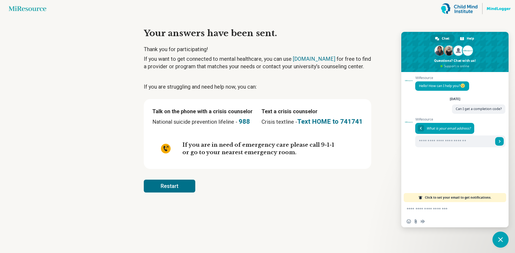
click at [358, 143] on div "If you are in need of emergency care please call 9-1-1 or go to your nearest em…" at bounding box center [257, 149] width 210 height 24
click at [236, 199] on article "Your answers have been sent. Thank you for participating! If you want to get co…" at bounding box center [257, 135] width 244 height 236
